Goal: Task Accomplishment & Management: Use online tool/utility

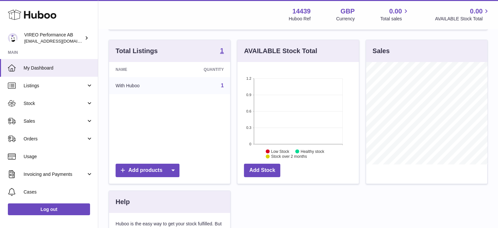
scroll to position [98, 0]
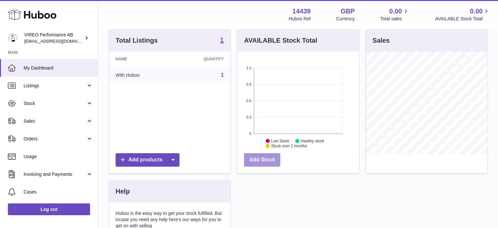
click at [263, 158] on link "Add Stock" at bounding box center [262, 159] width 36 height 13
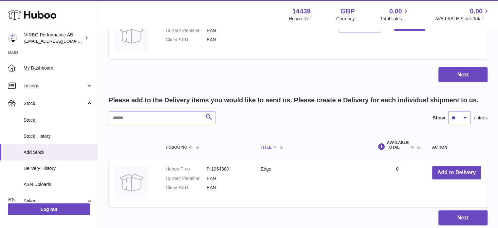
scroll to position [129, 0]
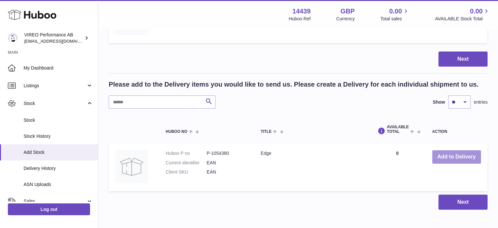
click at [435, 157] on button "Add to Delivery" at bounding box center [456, 156] width 49 height 13
click at [437, 152] on button "Add to Delivery" at bounding box center [456, 156] width 49 height 13
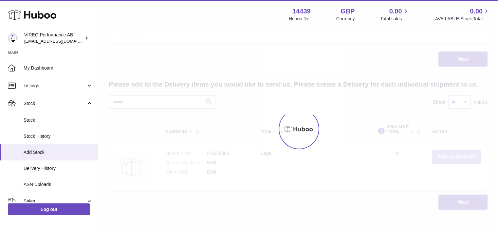
type input "*"
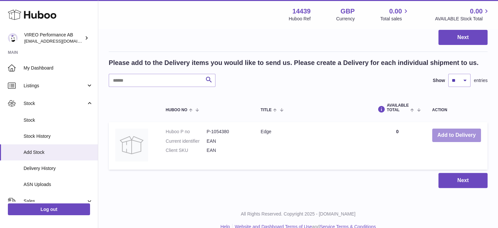
scroll to position [161, 0]
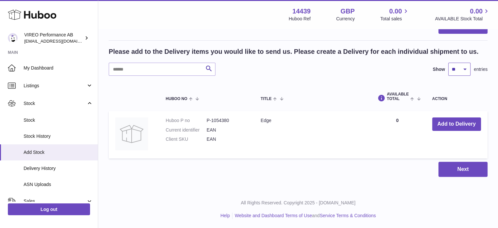
click at [461, 71] on select "** ** ** ***" at bounding box center [459, 69] width 22 height 13
click at [403, 73] on div "Search Show ** ** ** *** entries" at bounding box center [298, 69] width 379 height 13
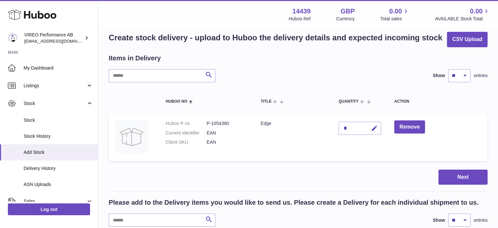
scroll to position [0, 0]
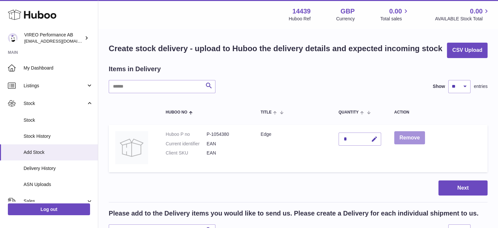
click at [408, 137] on button "Remove" at bounding box center [409, 137] width 31 height 13
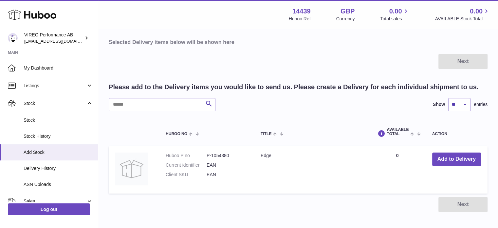
scroll to position [65, 0]
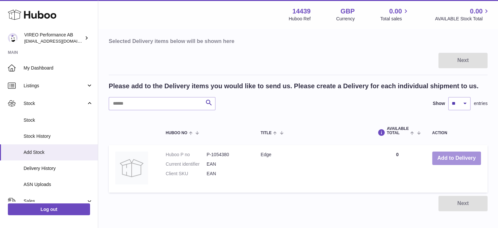
click at [449, 157] on button "Add to Delivery" at bounding box center [456, 157] width 49 height 13
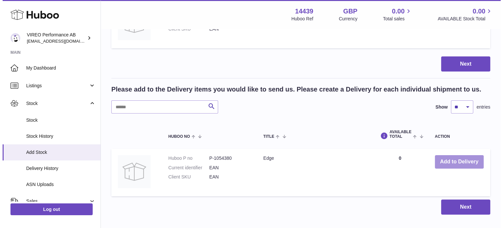
scroll to position [131, 0]
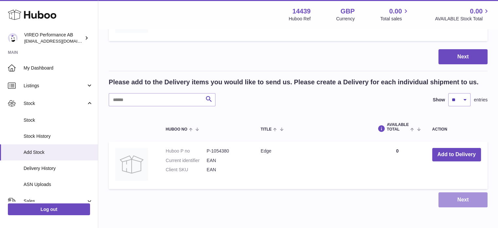
click at [455, 200] on button "Next" at bounding box center [462, 199] width 49 height 15
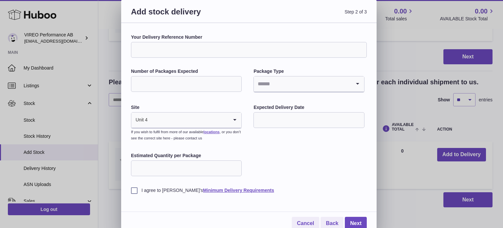
click at [197, 82] on input "Number of Packages Expected" at bounding box center [186, 84] width 111 height 16
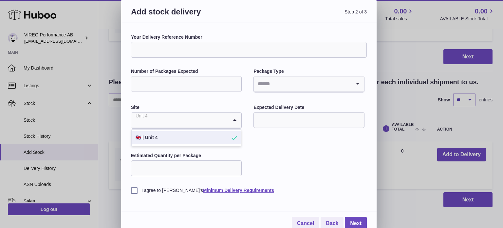
click at [225, 121] on input "Search for option" at bounding box center [179, 119] width 97 height 15
click at [234, 120] on icon "Search for option" at bounding box center [234, 119] width 13 height 15
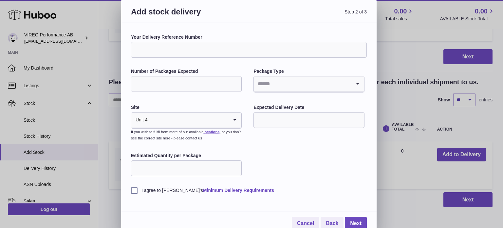
click at [220, 188] on link "Minimum Delivery Requirements" at bounding box center [238, 189] width 71 height 5
